Goal: Information Seeking & Learning: Find specific page/section

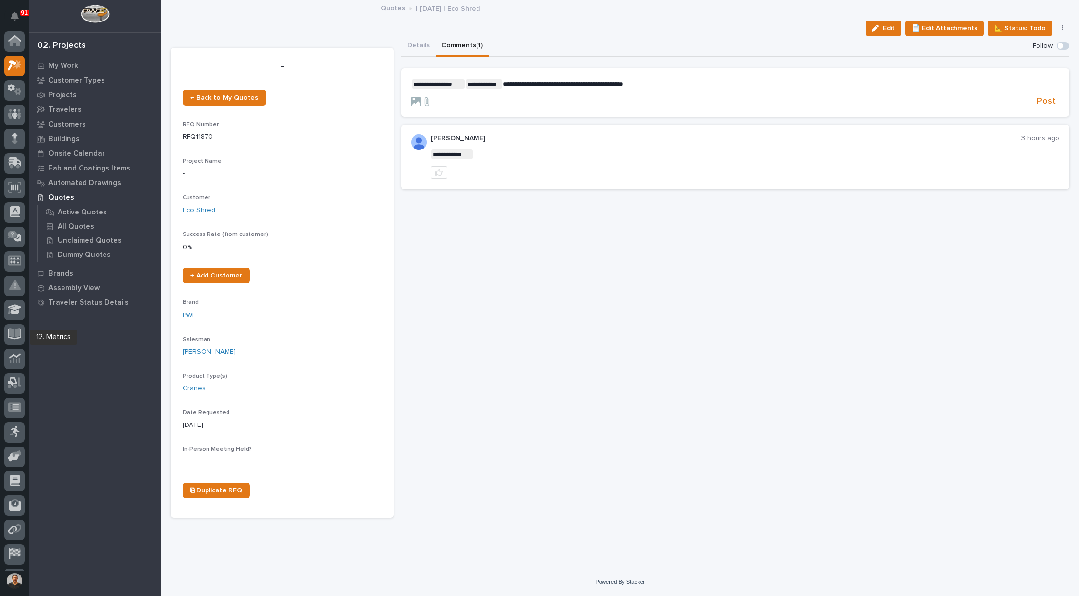
scroll to position [22, 0]
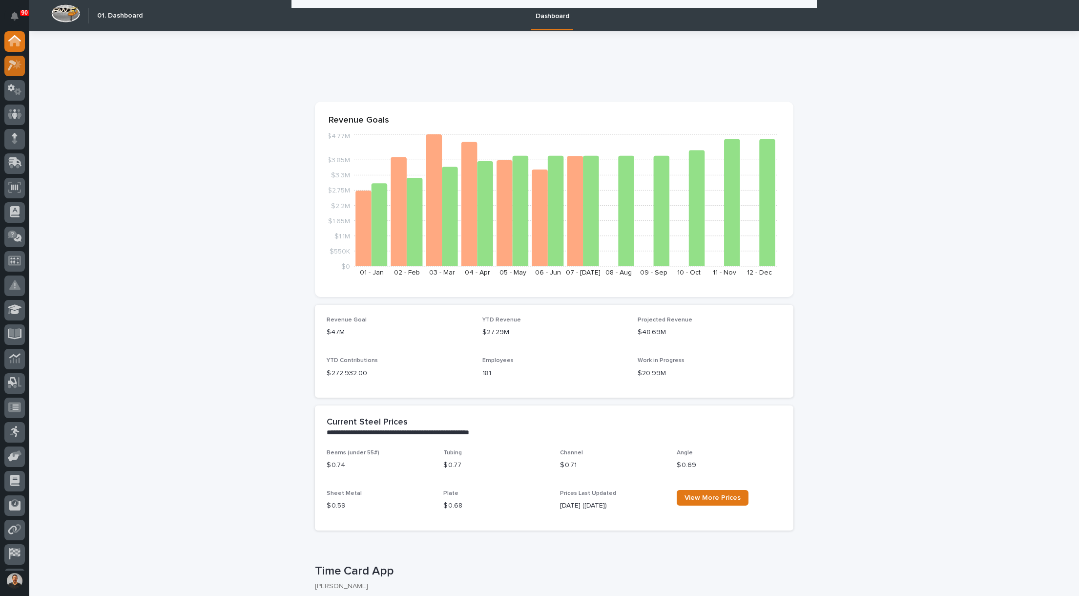
scroll to position [195, 0]
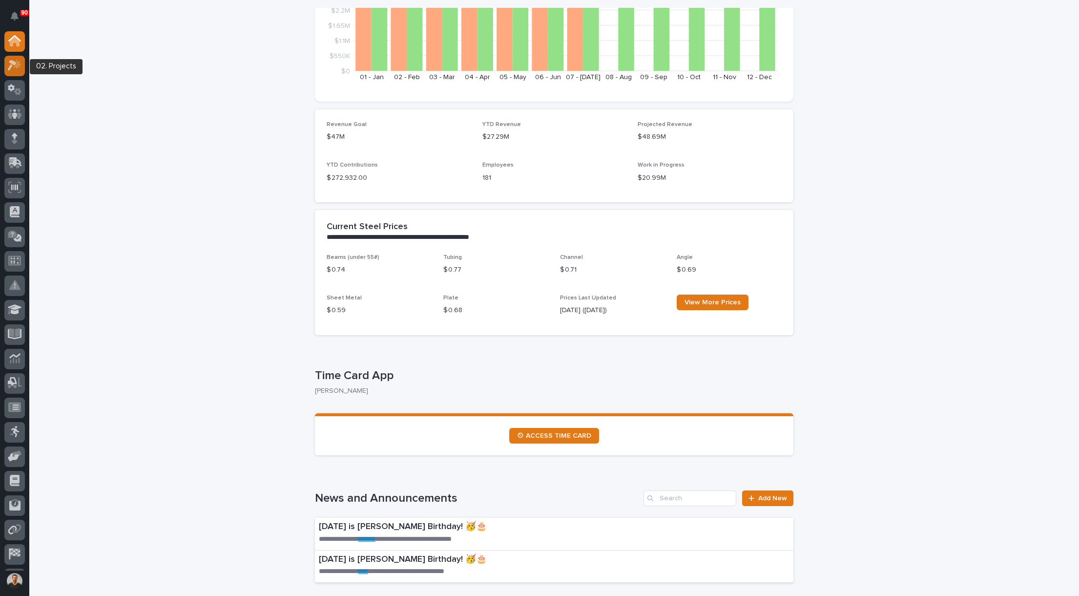
click at [14, 69] on icon at bounding box center [15, 65] width 14 height 11
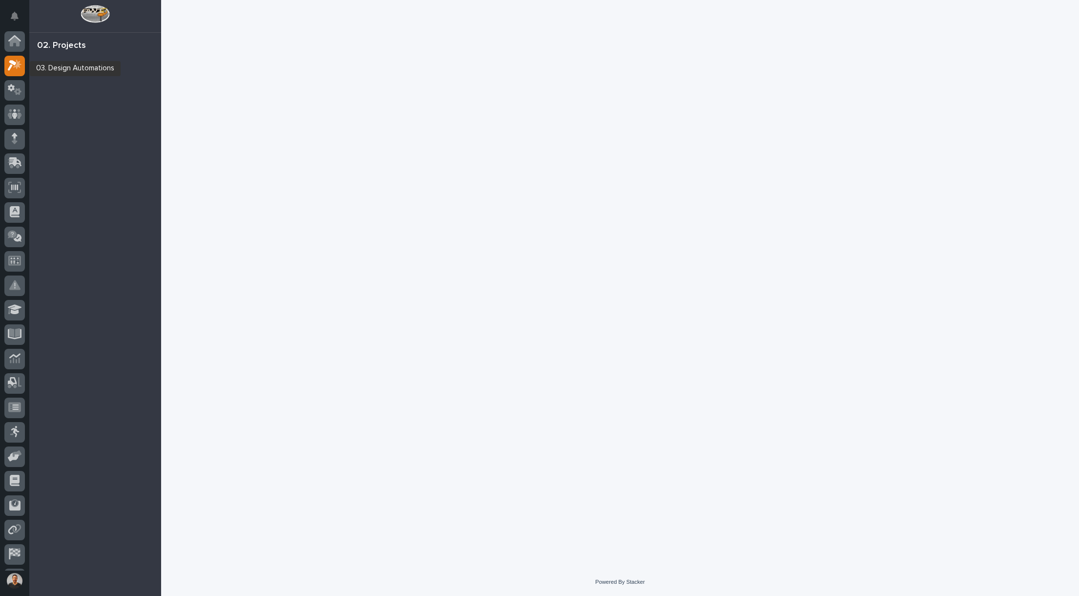
scroll to position [22, 0]
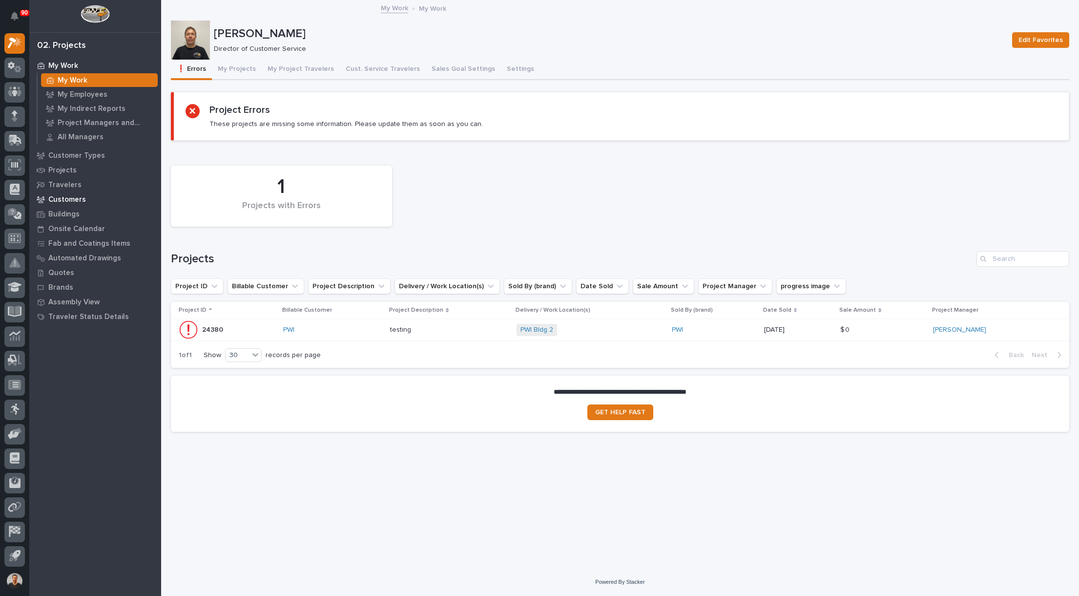
click at [73, 198] on p "Customers" at bounding box center [67, 199] width 38 height 9
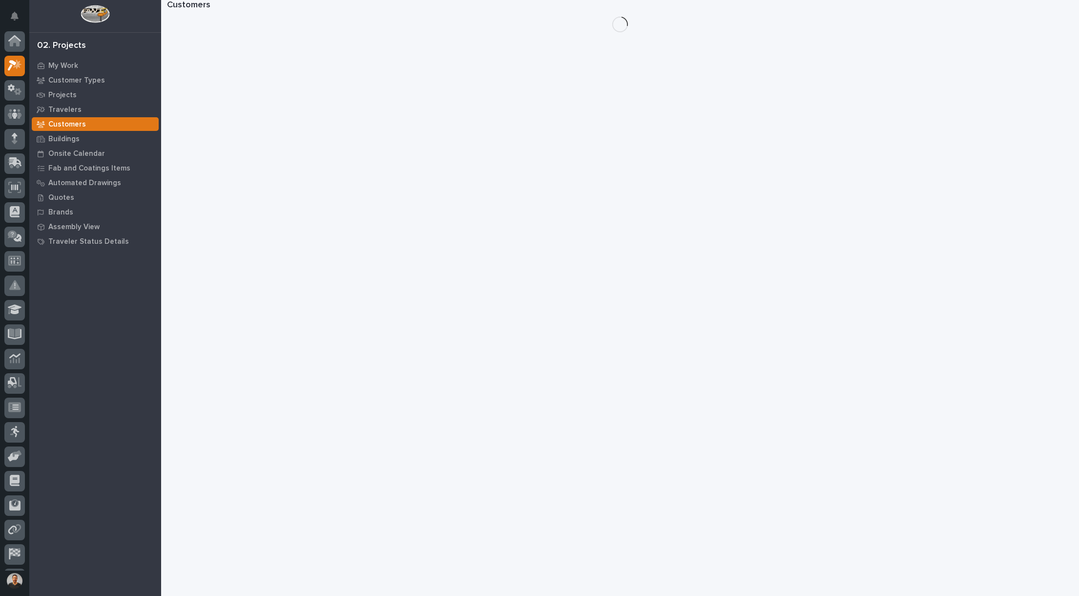
scroll to position [22, 0]
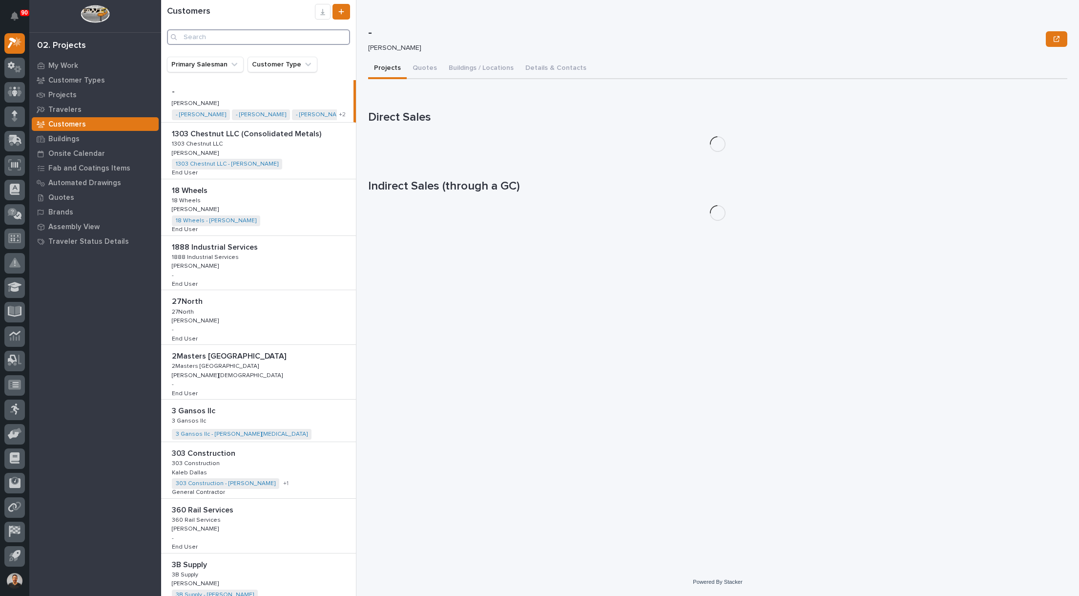
click at [235, 42] on input "Search" at bounding box center [258, 37] width 183 height 16
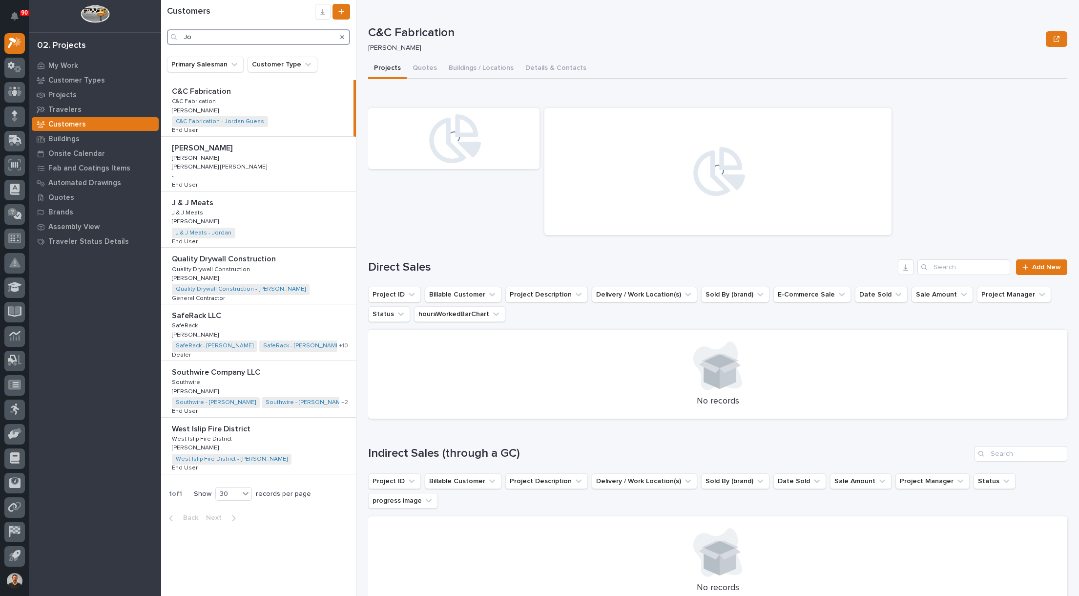
type input "J"
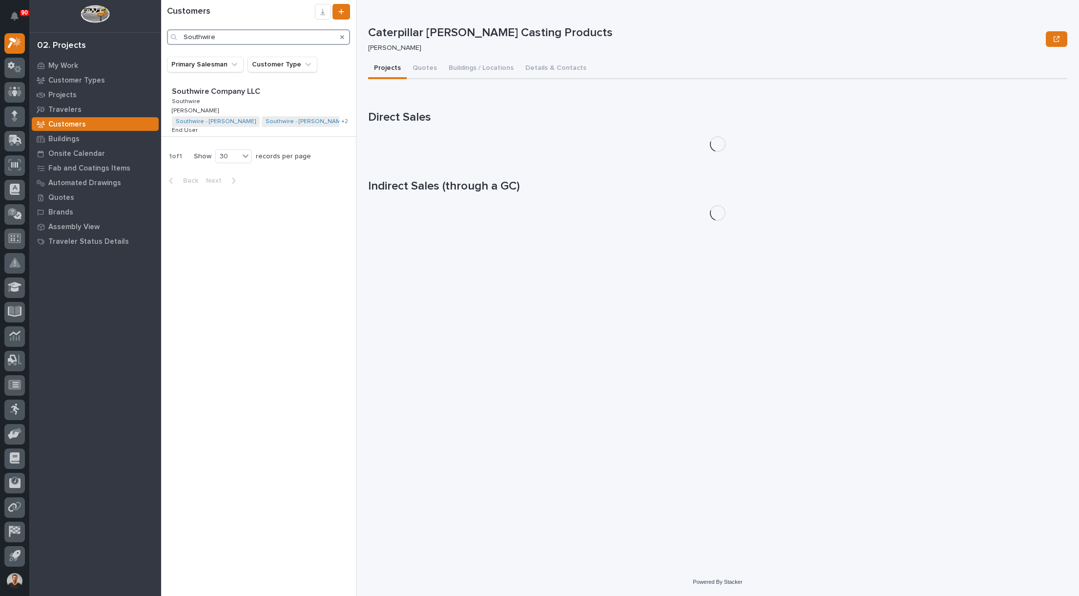
type input "Southwire"
click at [209, 91] on p "Southwire Company LLC" at bounding box center [217, 90] width 90 height 11
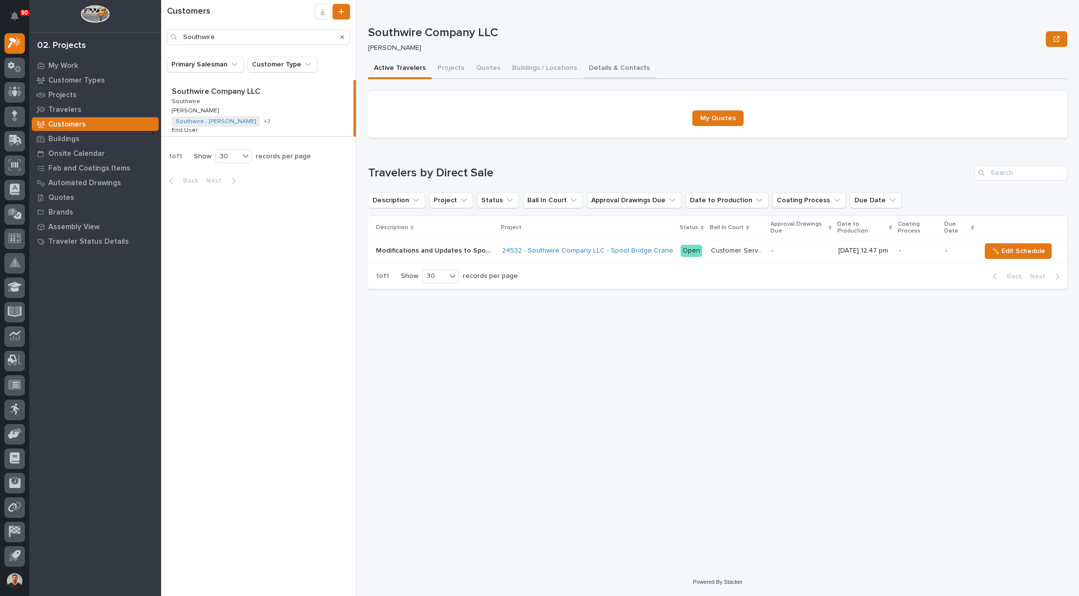
click at [595, 66] on button "Details & Contacts" at bounding box center [619, 69] width 73 height 21
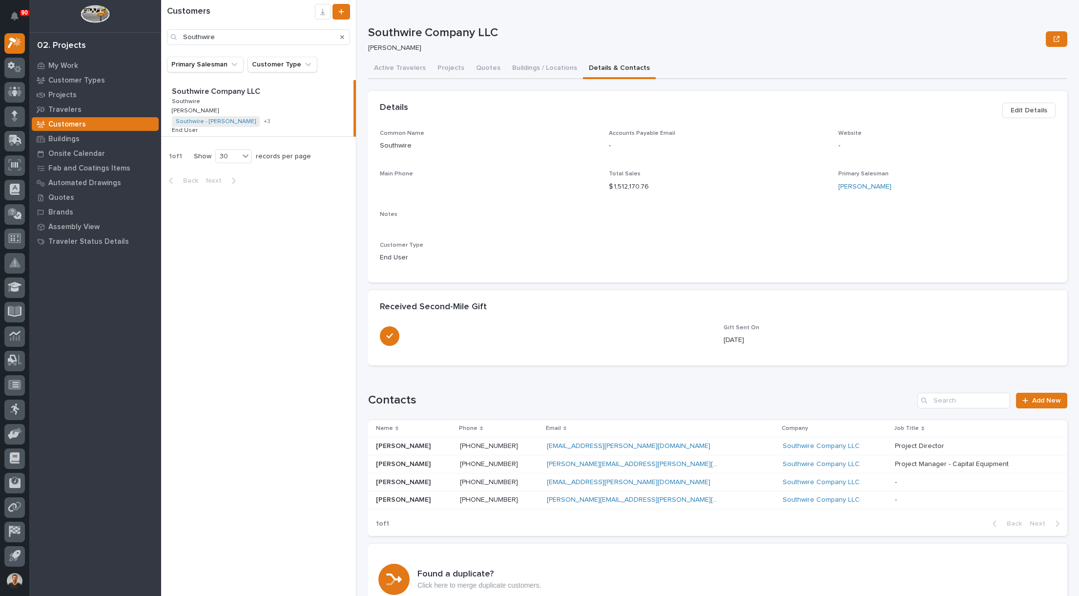
scroll to position [55, 0]
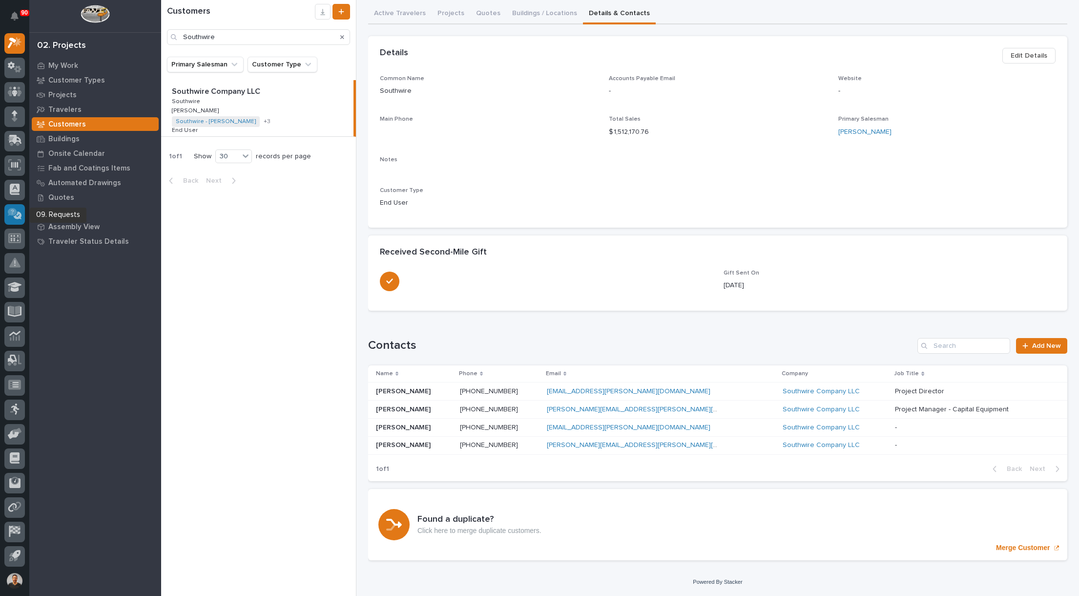
click at [16, 214] on icon at bounding box center [12, 212] width 9 height 8
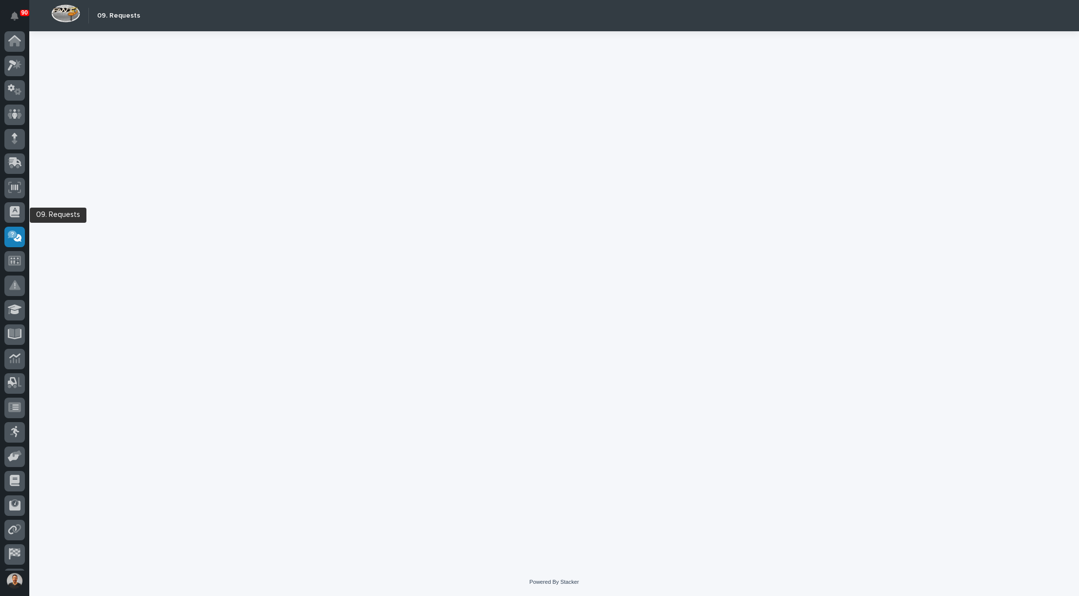
scroll to position [22, 0]
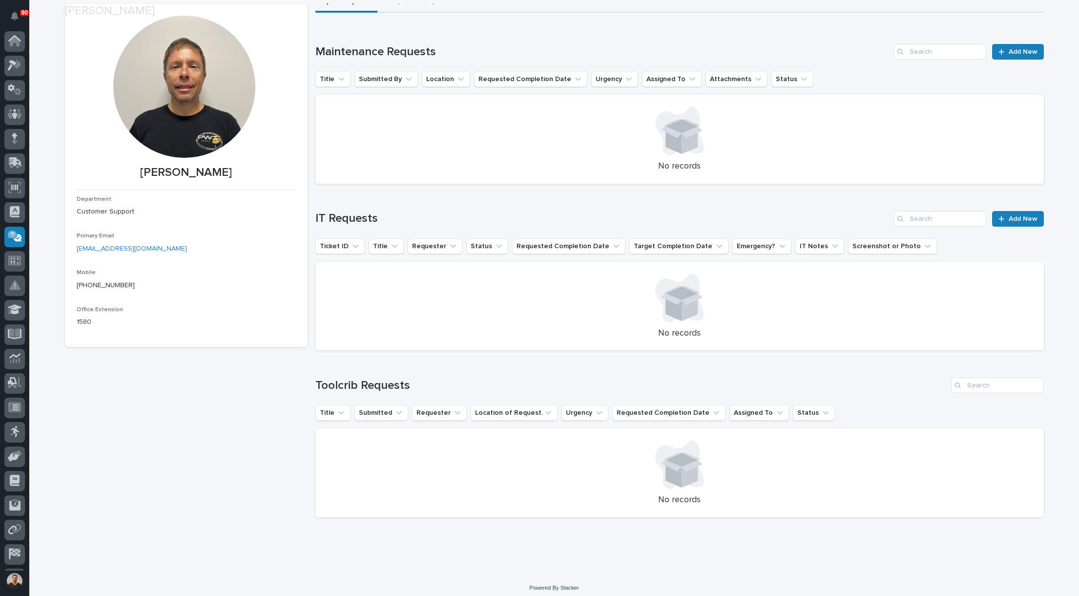
scroll to position [64, 0]
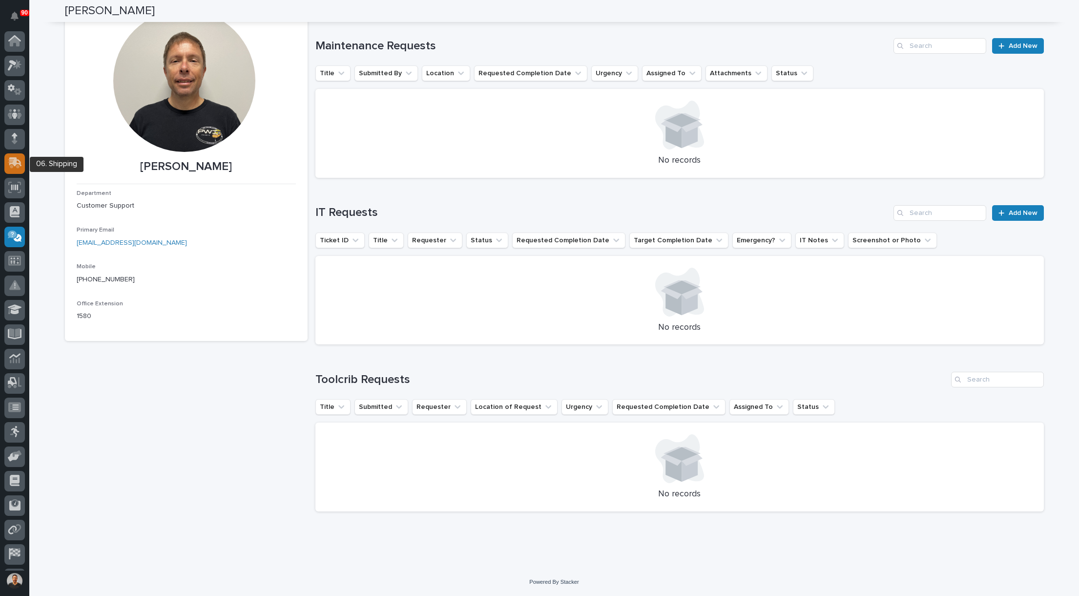
click at [12, 165] on icon at bounding box center [15, 162] width 14 height 11
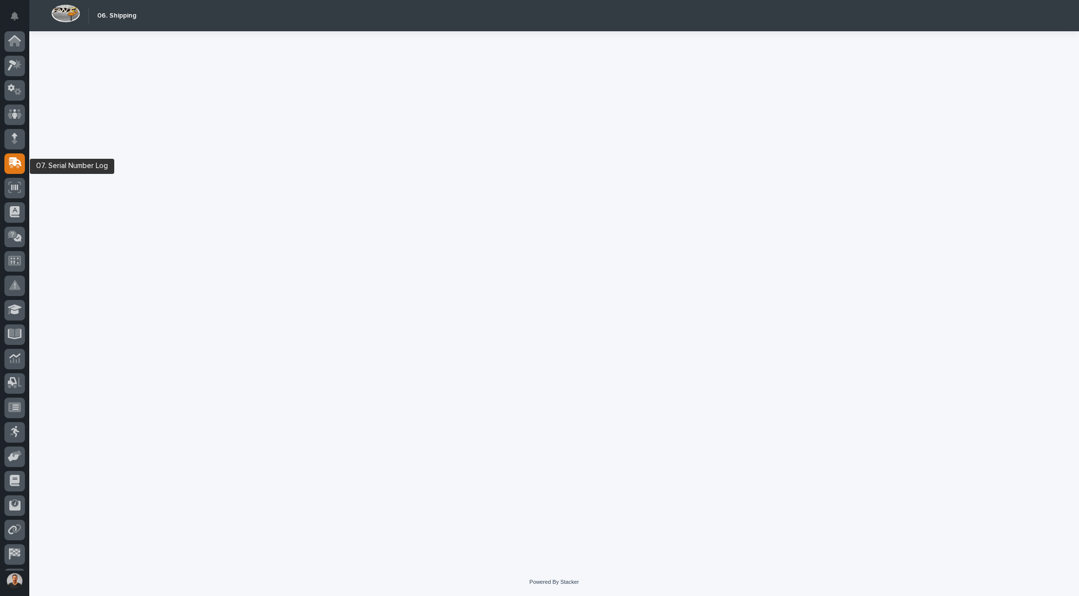
scroll to position [22, 0]
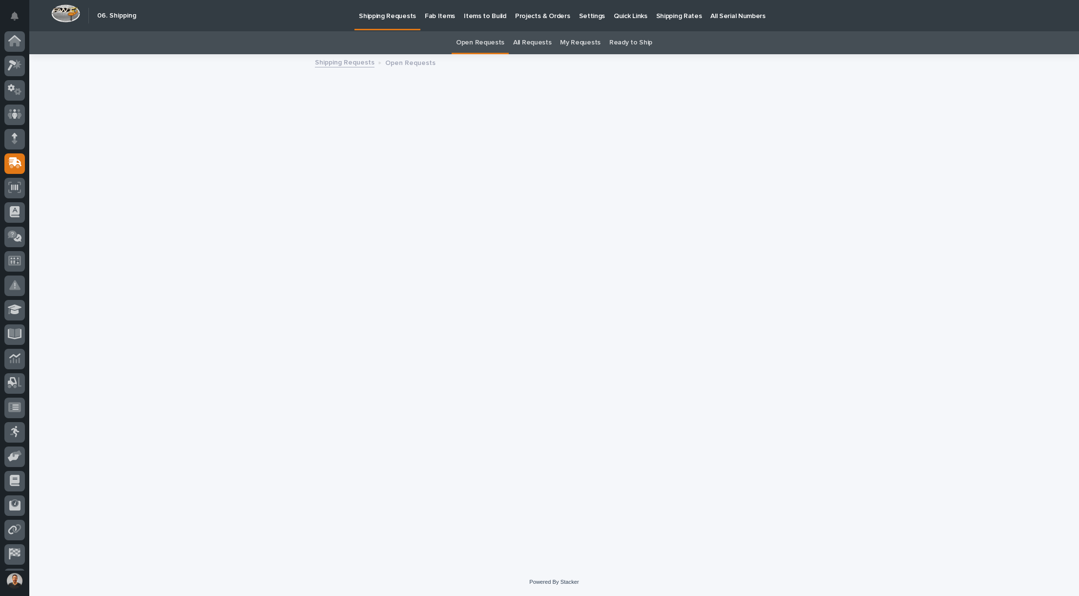
scroll to position [22, 0]
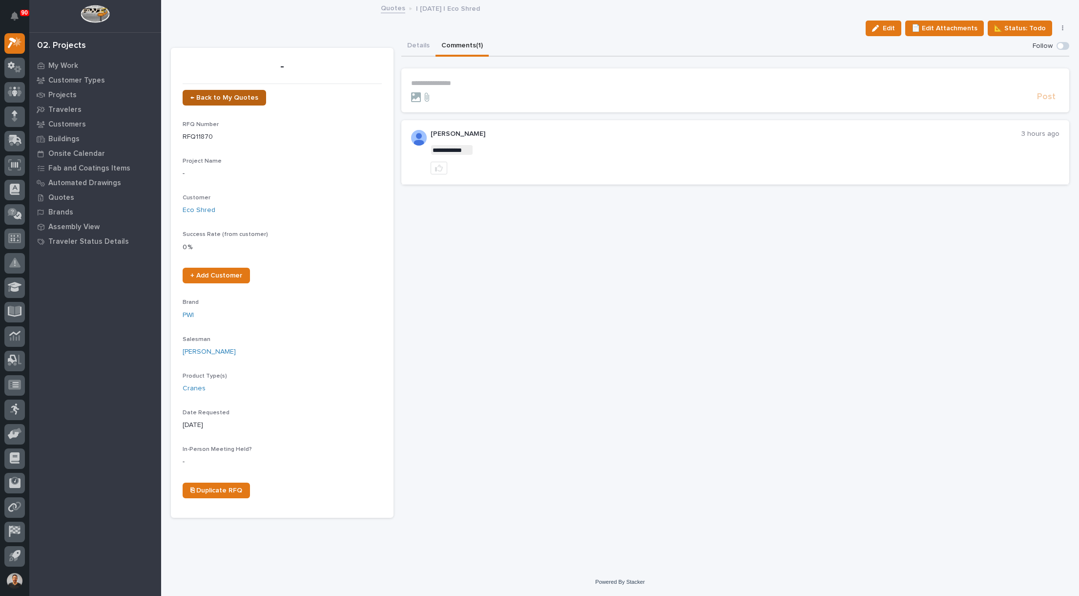
click at [214, 96] on span "← Back to My Quotes" at bounding box center [224, 97] width 68 height 7
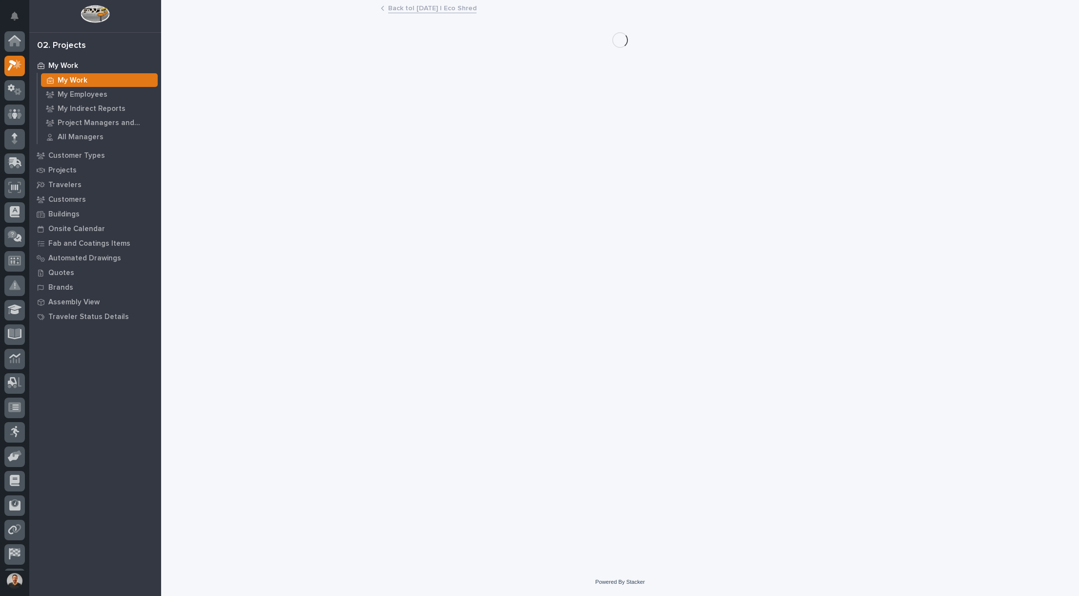
scroll to position [22, 0]
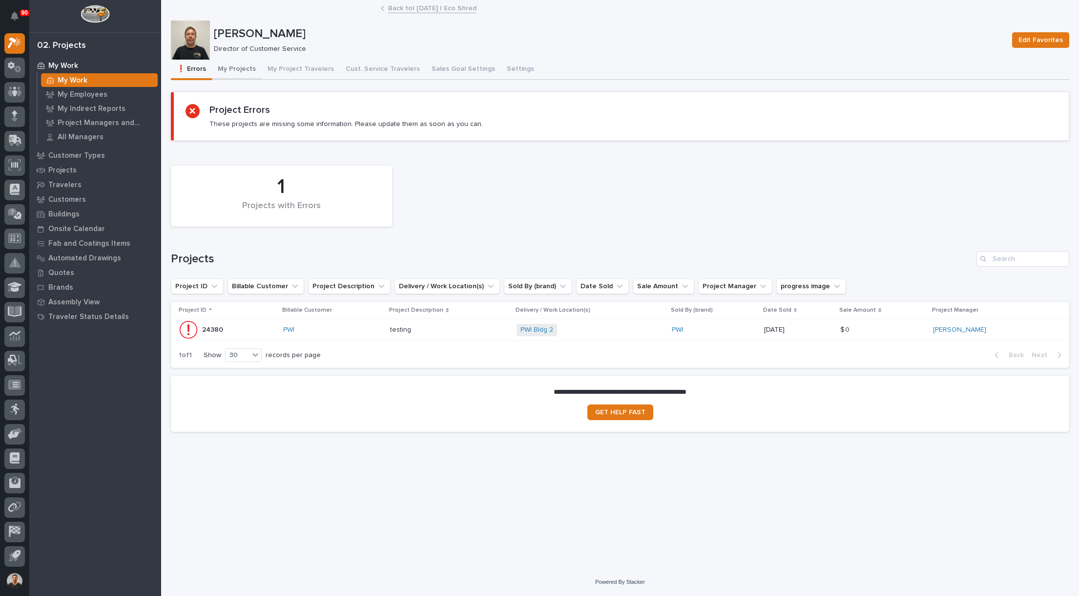
click at [237, 69] on button "My Projects" at bounding box center [237, 70] width 50 height 21
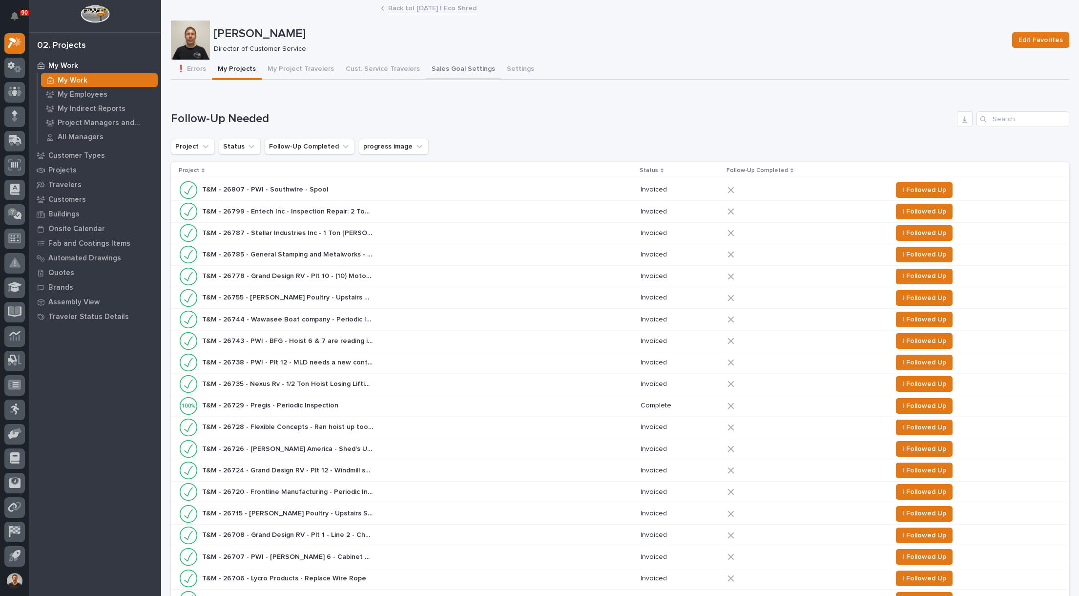
click at [447, 72] on button "Sales Goal Settings" at bounding box center [463, 70] width 75 height 21
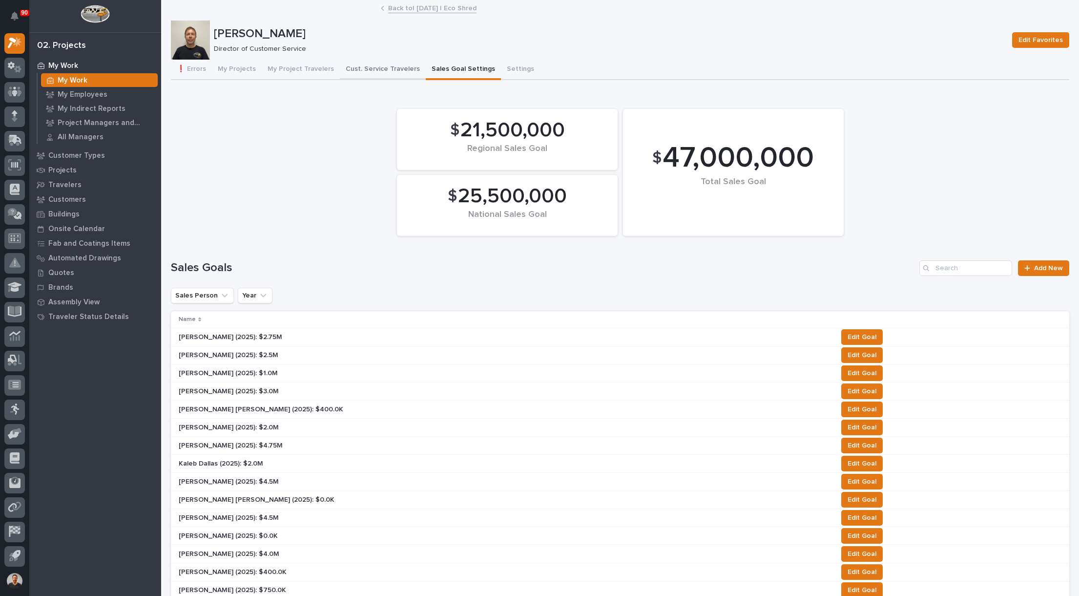
click at [365, 66] on button "Cust. Service Travelers" at bounding box center [383, 70] width 86 height 21
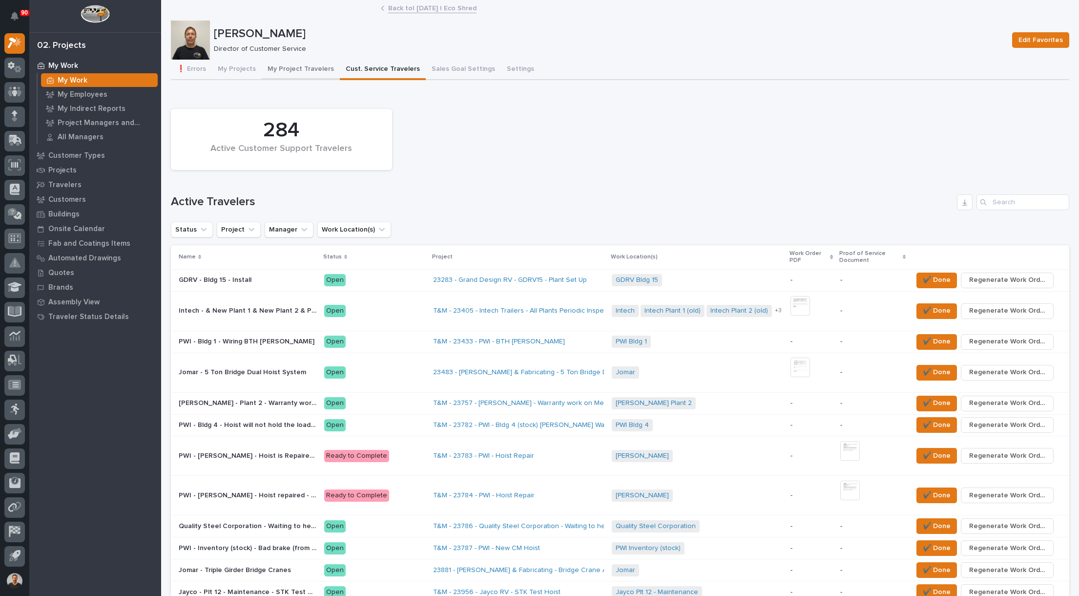
click at [291, 71] on button "My Project Travelers" at bounding box center [301, 70] width 78 height 21
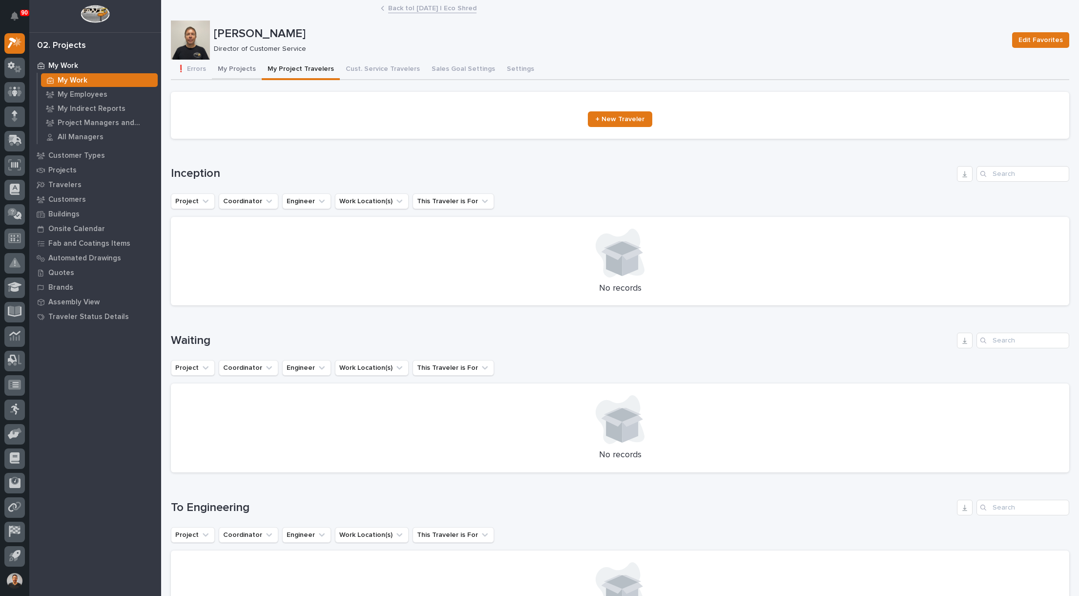
click at [231, 70] on button "My Projects" at bounding box center [237, 70] width 50 height 21
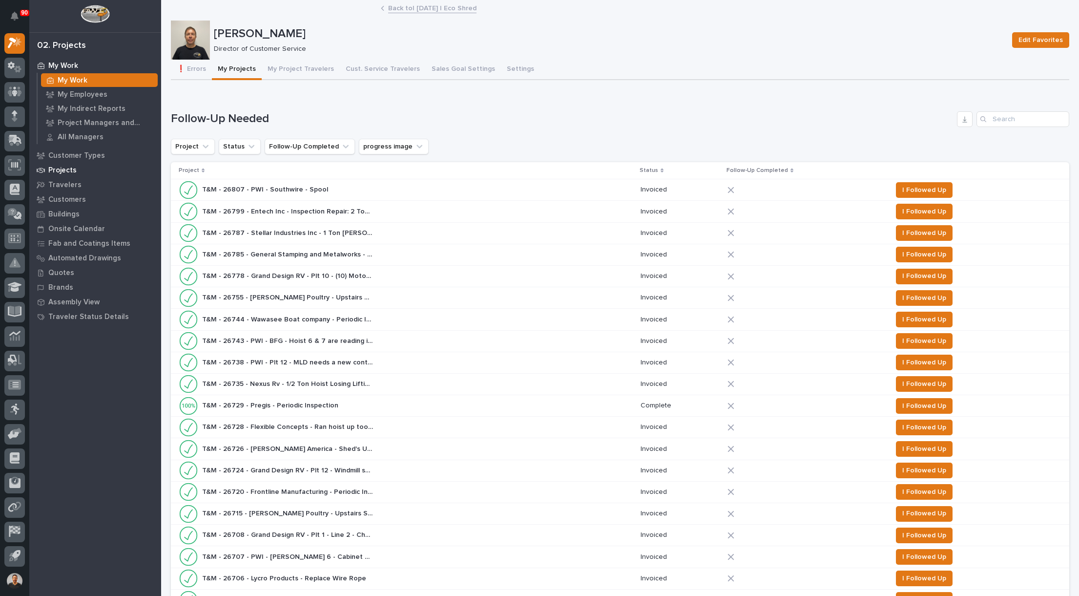
click at [62, 173] on p "Projects" at bounding box center [62, 170] width 28 height 9
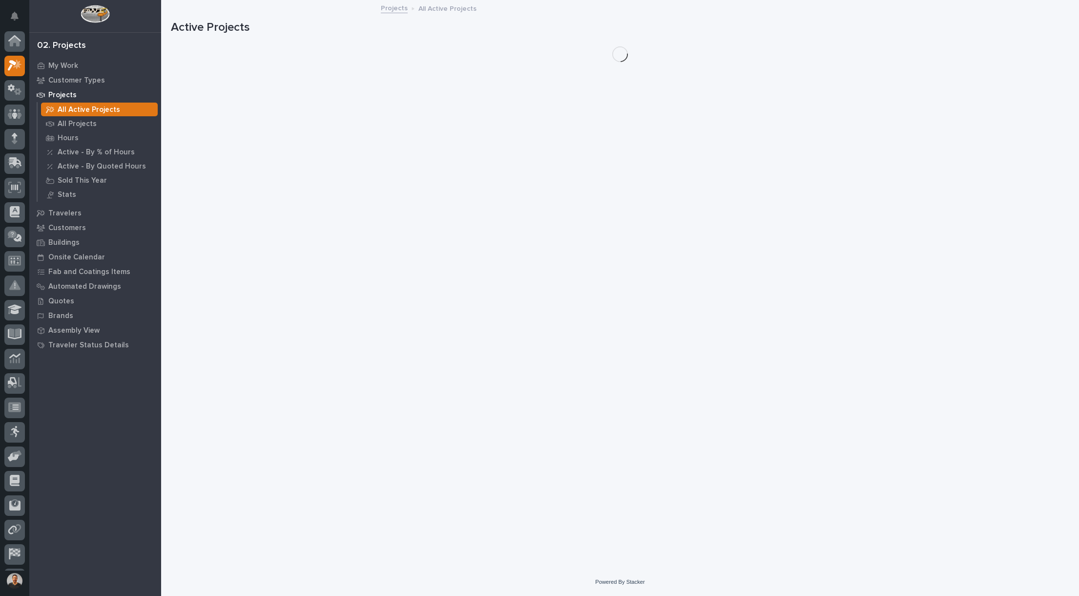
scroll to position [22, 0]
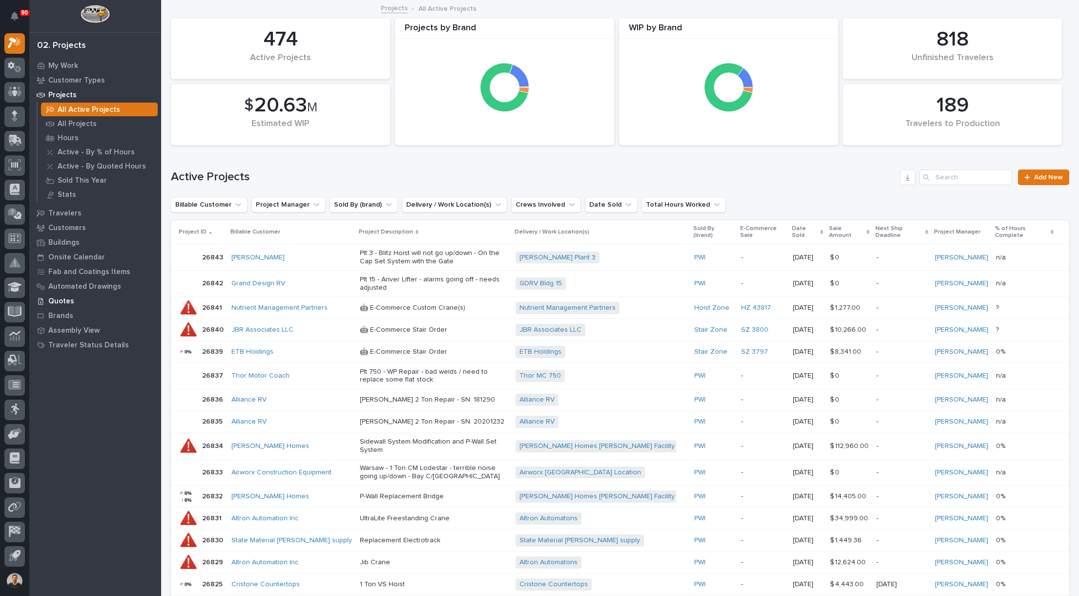
click at [71, 303] on p "Quotes" at bounding box center [61, 301] width 26 height 9
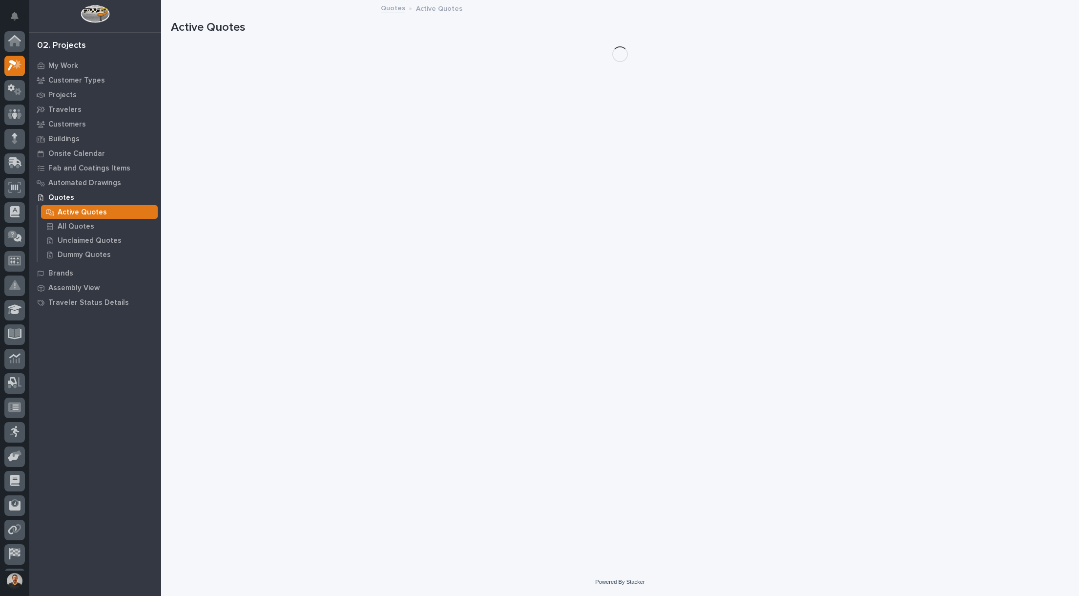
scroll to position [22, 0]
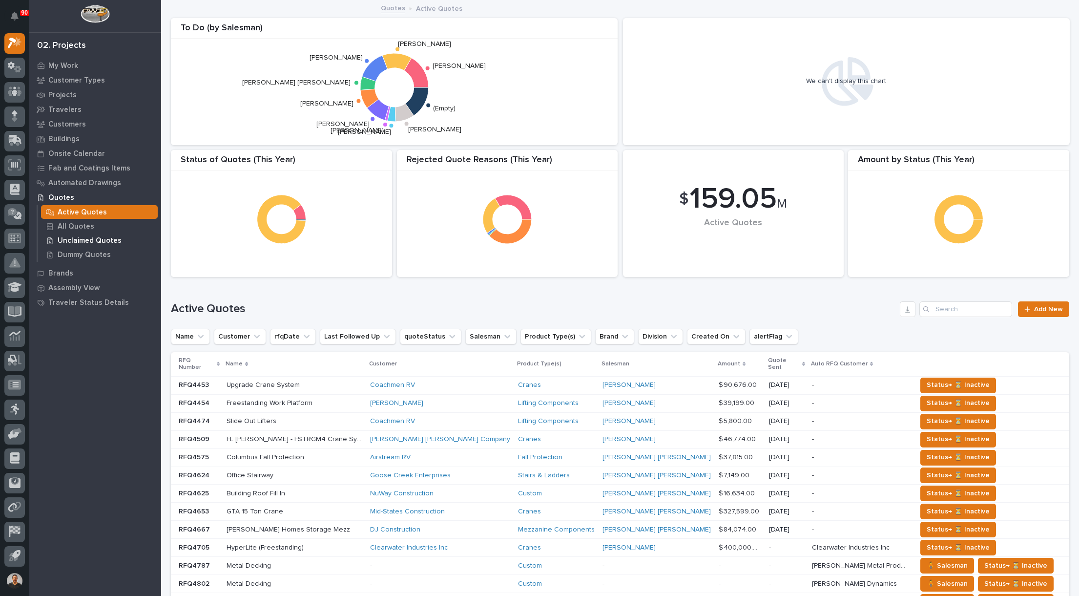
click at [86, 243] on p "Unclaimed Quotes" at bounding box center [90, 240] width 64 height 9
